Goal: Transaction & Acquisition: Purchase product/service

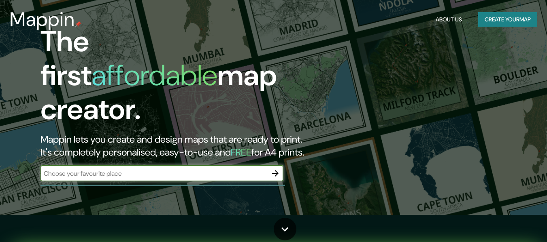
scroll to position [40, 0]
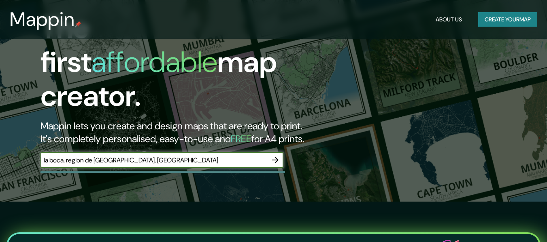
type input "la boca, region de [GEOGRAPHIC_DATA], [GEOGRAPHIC_DATA]"
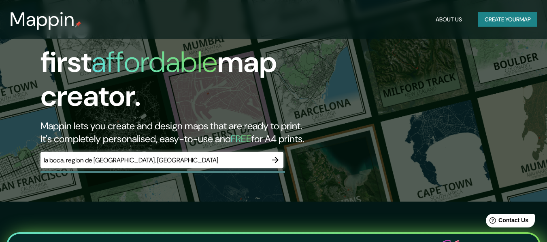
scroll to position [0, 0]
click at [273, 155] on icon "button" at bounding box center [275, 160] width 10 height 10
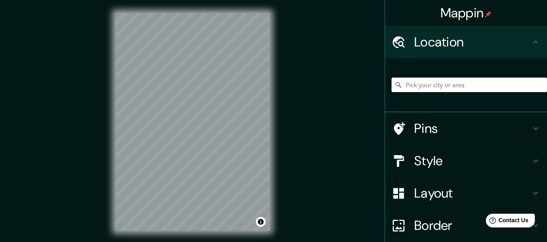
click at [421, 85] on input "Pick your city or area" at bounding box center [468, 85] width 155 height 15
type input "Rapel, [DATE], [GEOGRAPHIC_DATA], [GEOGRAPHIC_DATA]"
click at [298, 156] on div "Mappin Location [GEOGRAPHIC_DATA], [GEOGRAPHIC_DATA], [GEOGRAPHIC_DATA], [GEOGR…" at bounding box center [273, 128] width 547 height 257
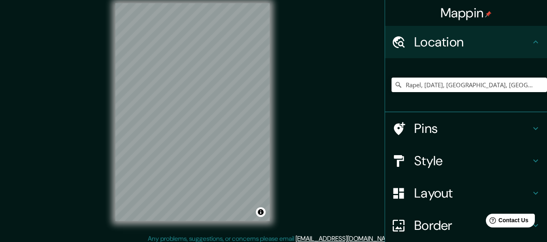
scroll to position [15, 0]
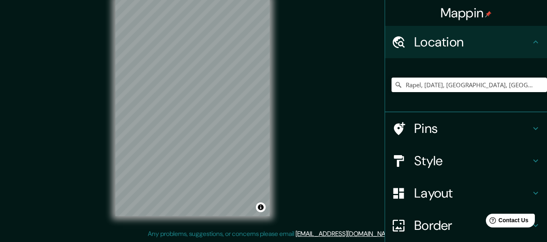
click at [435, 133] on h4 "Pins" at bounding box center [472, 129] width 117 height 16
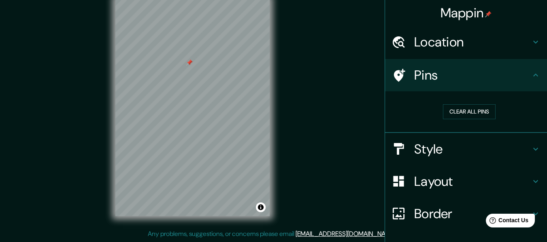
click at [433, 159] on div "Style" at bounding box center [466, 149] width 162 height 32
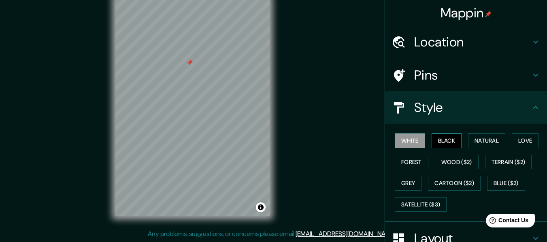
click at [441, 140] on button "Black" at bounding box center [446, 140] width 30 height 15
click at [105, 126] on div "© Mapbox © OpenStreetMap Improve this map" at bounding box center [192, 107] width 180 height 244
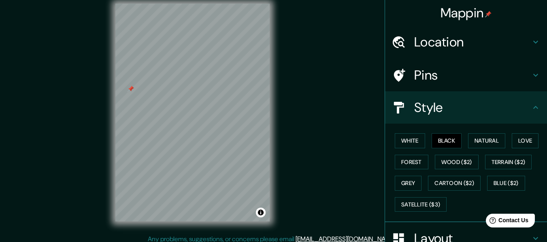
scroll to position [8, 0]
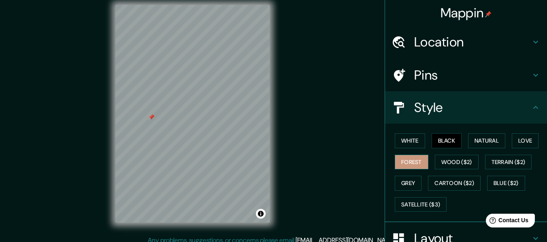
click at [417, 163] on button "Forest" at bounding box center [411, 162] width 34 height 15
click at [432, 140] on button "Black" at bounding box center [446, 140] width 30 height 15
click at [475, 146] on button "Natural" at bounding box center [486, 140] width 37 height 15
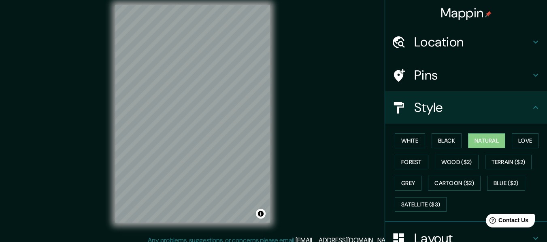
click at [95, 154] on div "Mappin Location [GEOGRAPHIC_DATA], [GEOGRAPHIC_DATA], [GEOGRAPHIC_DATA], [GEOGR…" at bounding box center [273, 120] width 547 height 257
